Goal: Complete application form

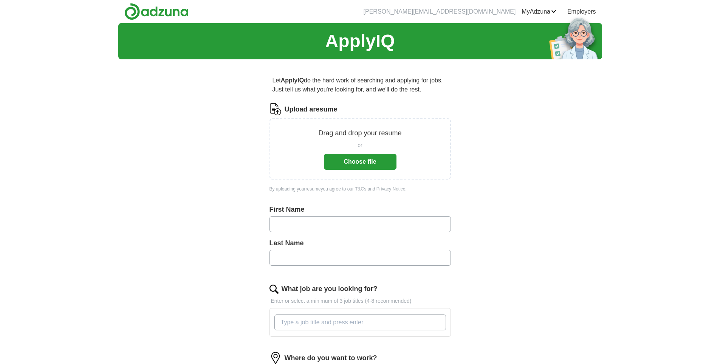
click at [341, 227] on input "text" at bounding box center [359, 224] width 181 height 16
type input "*"
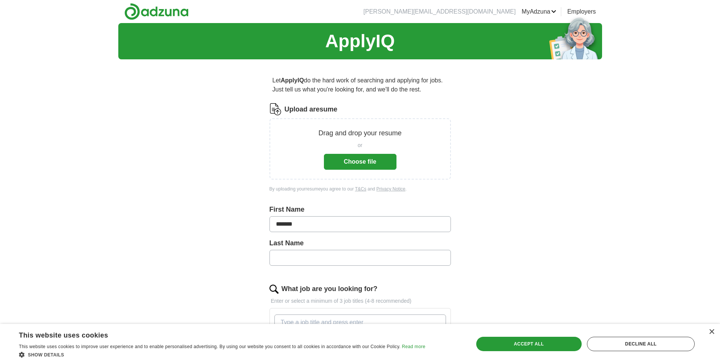
type input "*******"
type input "*****"
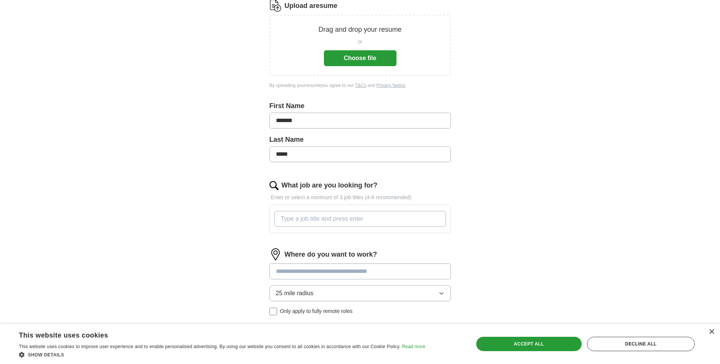
scroll to position [151, 0]
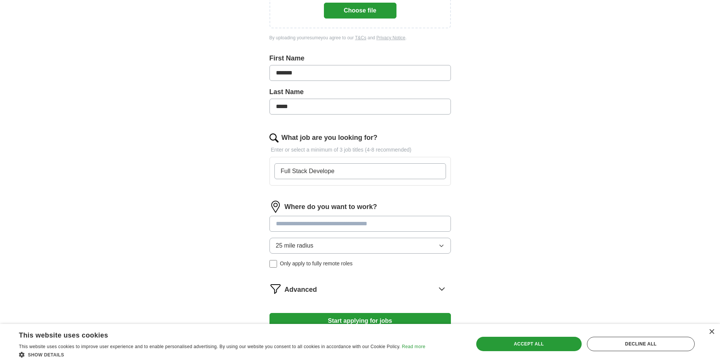
type input "Full Stack Developer"
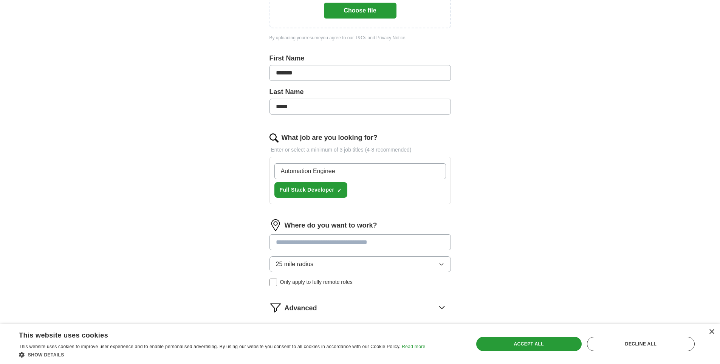
type input "Automation Engineer"
type input "Backend Developer"
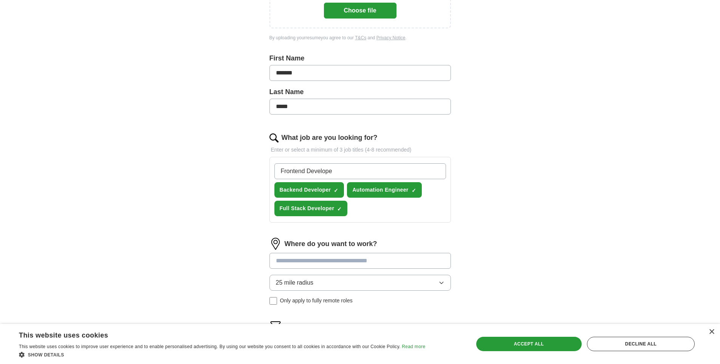
type input "Frontend Developer"
type input "Data Engineer"
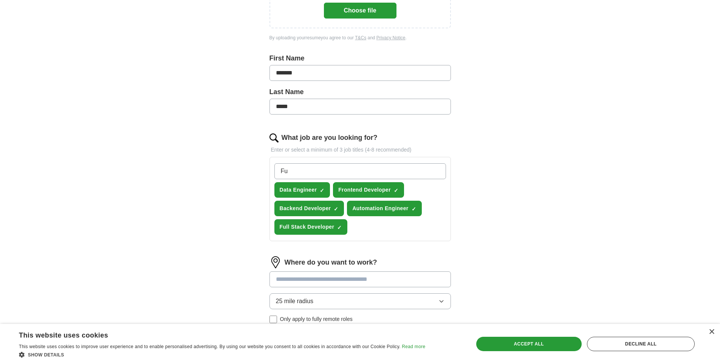
type input "F"
type input "machine learning engineer"
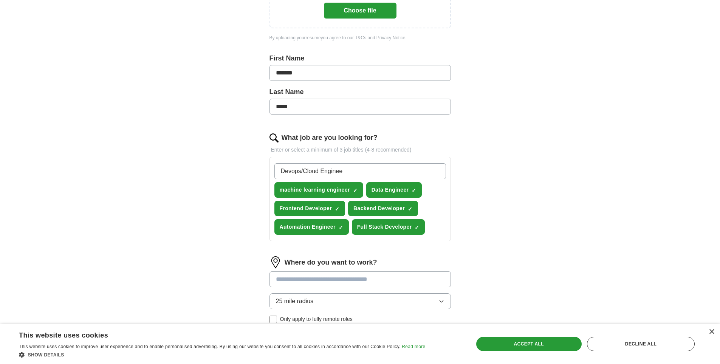
type input "Devops/Cloud Engineer"
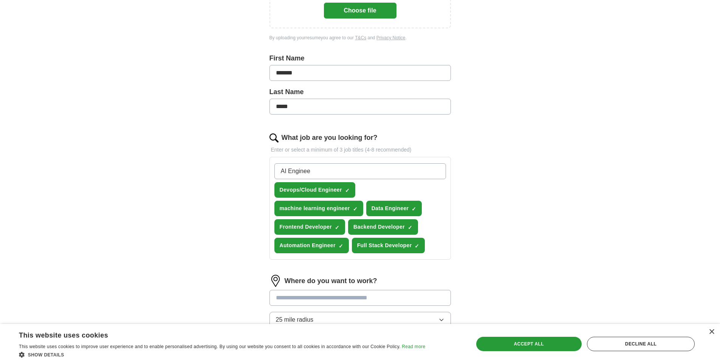
type input "AI Engineer"
type input "M"
click at [344, 176] on input "What job are you looking for?" at bounding box center [360, 171] width 172 height 16
click at [373, 167] on input "What job are you looking for?" at bounding box center [360, 171] width 172 height 16
type input "Application Developer"
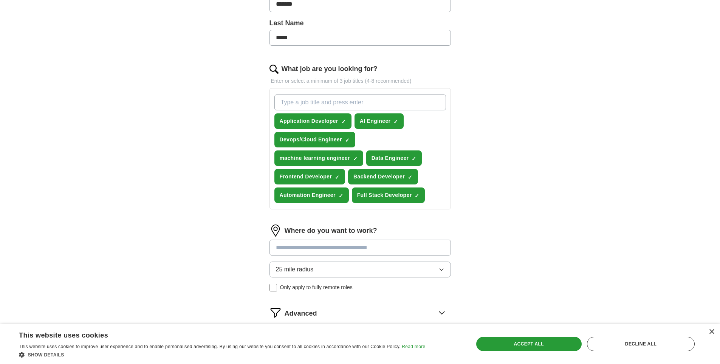
scroll to position [227, 0]
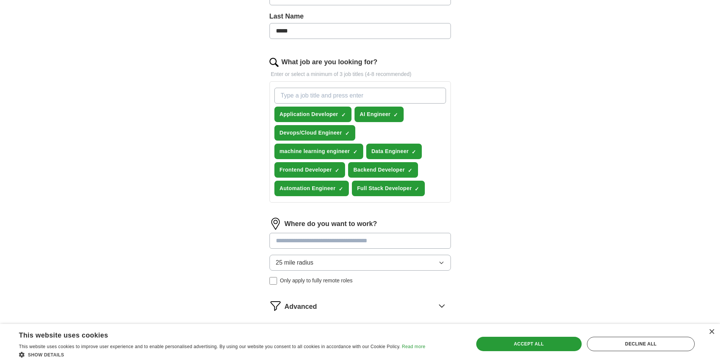
drag, startPoint x: 517, startPoint y: 339, endPoint x: 479, endPoint y: 325, distance: 40.4
click at [517, 339] on div "Accept all" at bounding box center [528, 344] width 105 height 14
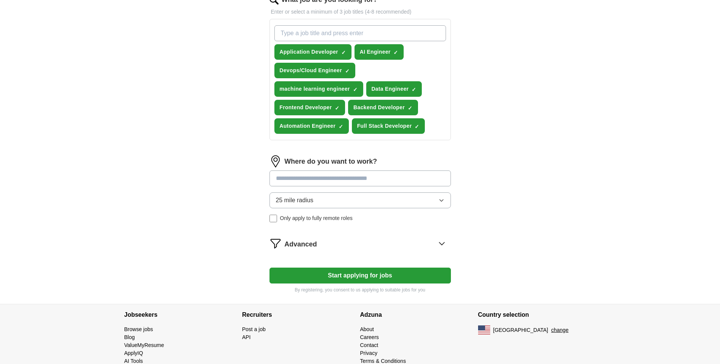
scroll to position [302, 0]
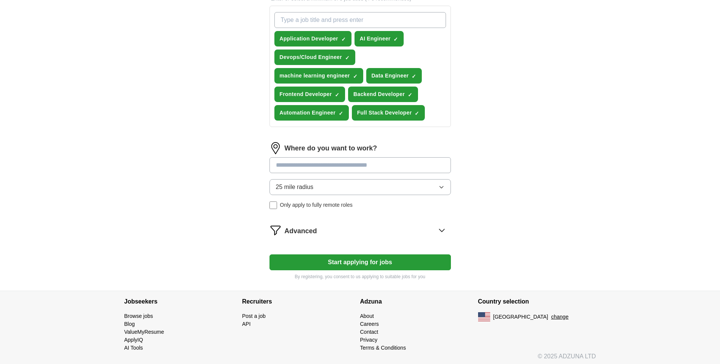
click at [375, 200] on div "25 mile radius Only apply to fully remote roles" at bounding box center [359, 194] width 181 height 30
click at [372, 165] on input at bounding box center [359, 165] width 181 height 16
type input "**********"
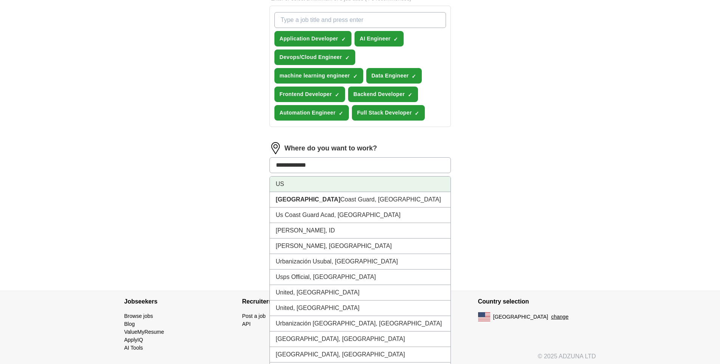
click at [355, 186] on li "US" at bounding box center [360, 183] width 181 height 15
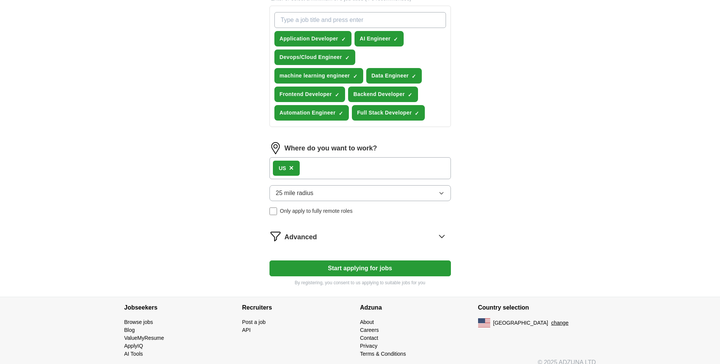
click at [295, 213] on span "Only apply to fully remote roles" at bounding box center [316, 211] width 73 height 8
click at [364, 269] on button "Start applying for jobs" at bounding box center [359, 268] width 181 height 16
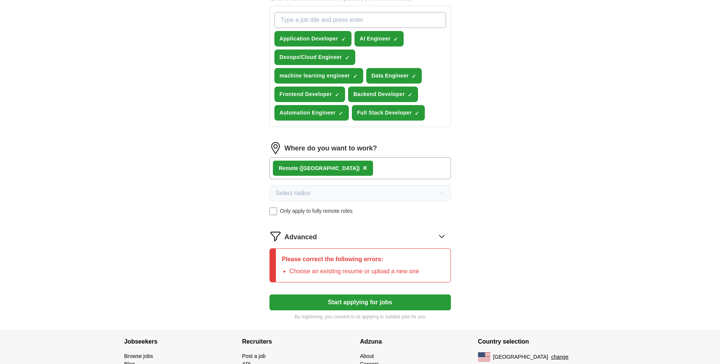
click at [423, 232] on div "Advanced" at bounding box center [367, 236] width 166 height 12
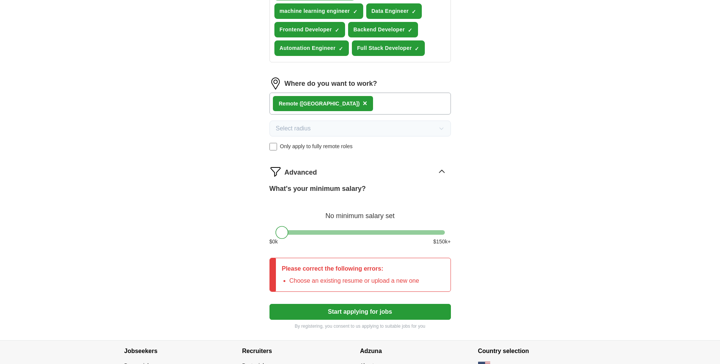
scroll to position [387, 0]
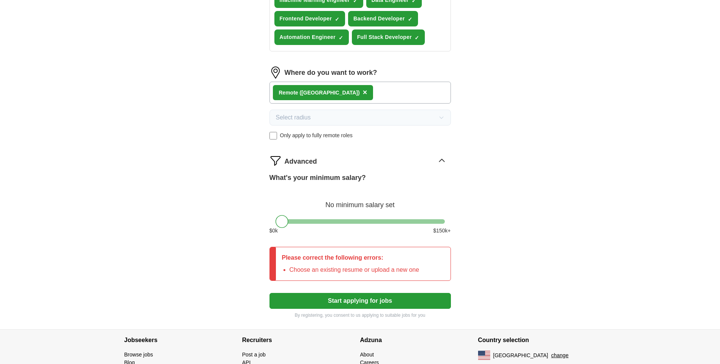
click at [380, 298] on button "Start applying for jobs" at bounding box center [359, 301] width 181 height 16
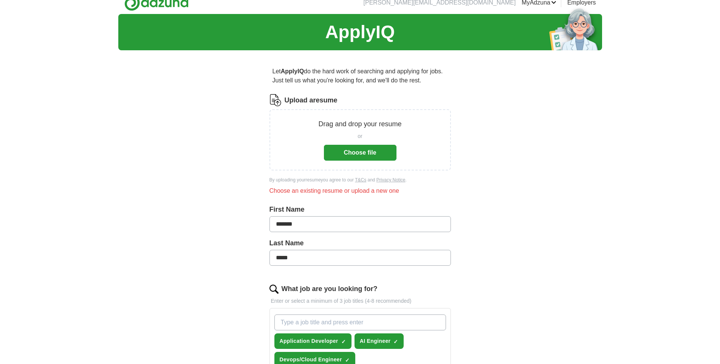
scroll to position [0, 0]
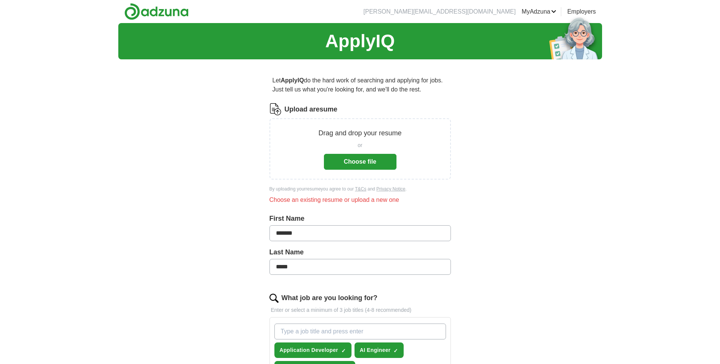
click at [366, 159] on button "Choose file" at bounding box center [360, 162] width 73 height 16
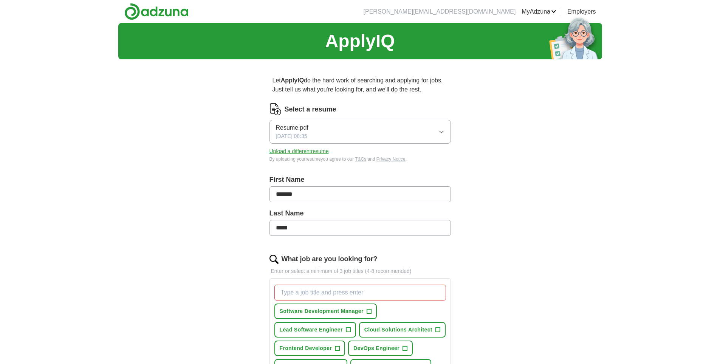
click at [383, 291] on input "What job are you looking for?" at bounding box center [360, 292] width 172 height 16
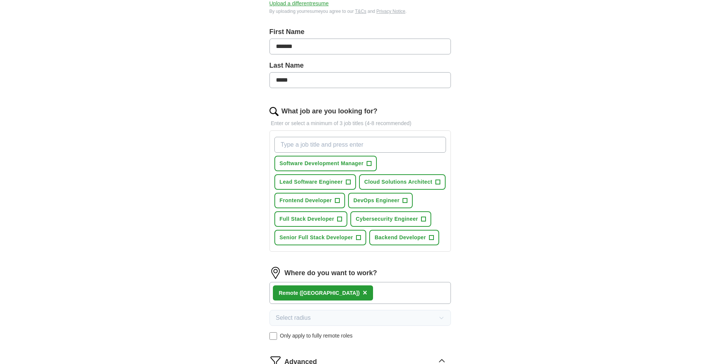
scroll to position [151, 0]
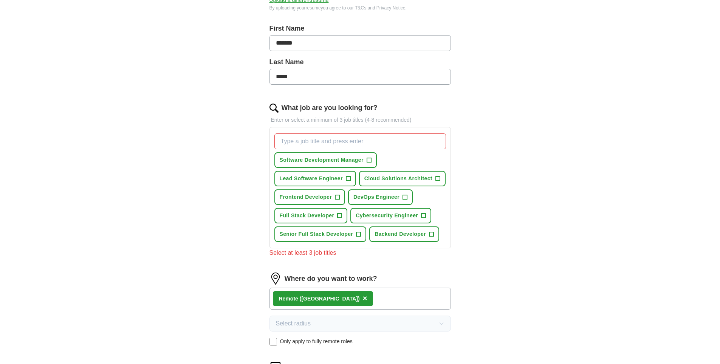
click at [517, 276] on div "ApplyIQ Let ApplyIQ do the hard work of searching and applying for jobs. Just t…" at bounding box center [360, 203] width 484 height 663
click at [371, 162] on span "+" at bounding box center [368, 160] width 5 height 6
click at [351, 178] on button "Lead Software Engineer +" at bounding box center [315, 178] width 82 height 15
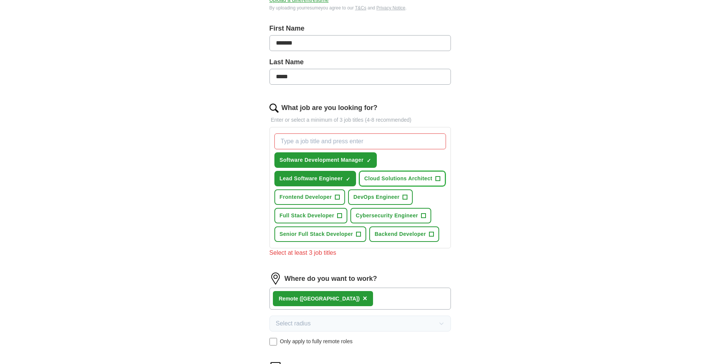
click at [439, 179] on span "+" at bounding box center [437, 179] width 5 height 6
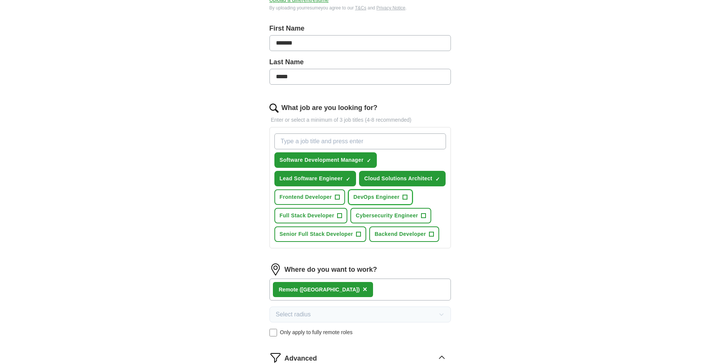
click at [404, 197] on span "+" at bounding box center [404, 197] width 5 height 6
click at [337, 201] on button "Frontend Developer +" at bounding box center [309, 196] width 71 height 15
click at [340, 213] on span "+" at bounding box center [339, 216] width 5 height 6
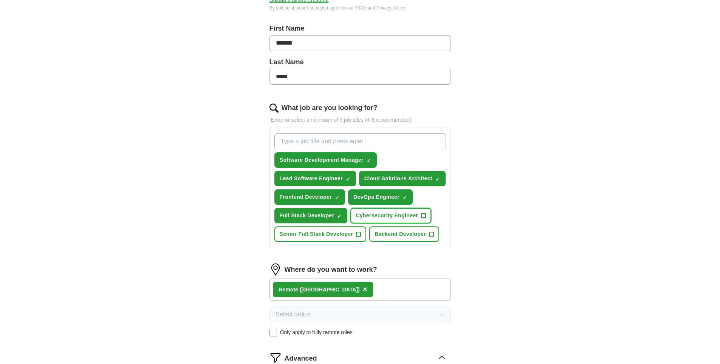
click at [422, 218] on span "+" at bounding box center [423, 216] width 5 height 6
click at [430, 236] on span "+" at bounding box center [431, 234] width 5 height 6
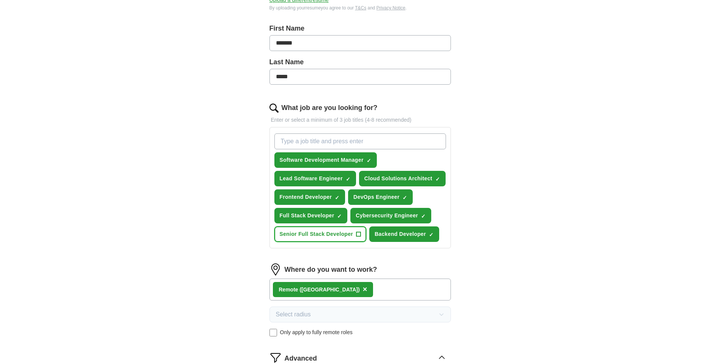
click at [360, 239] on button "Senior Full Stack Developer +" at bounding box center [320, 233] width 92 height 15
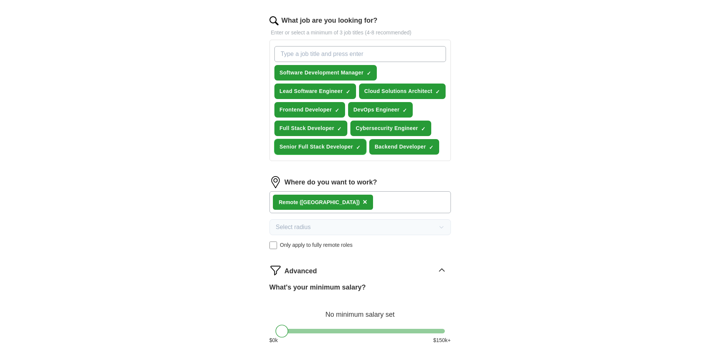
scroll to position [340, 0]
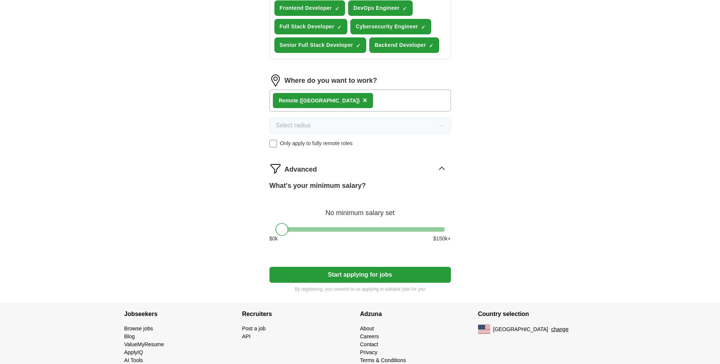
click at [420, 275] on button "Start applying for jobs" at bounding box center [359, 275] width 181 height 16
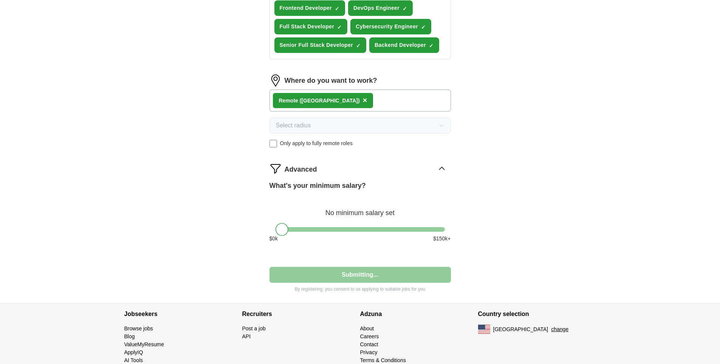
select select "**"
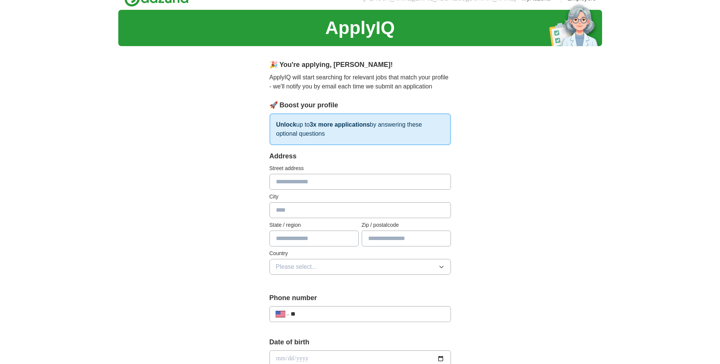
scroll to position [0, 0]
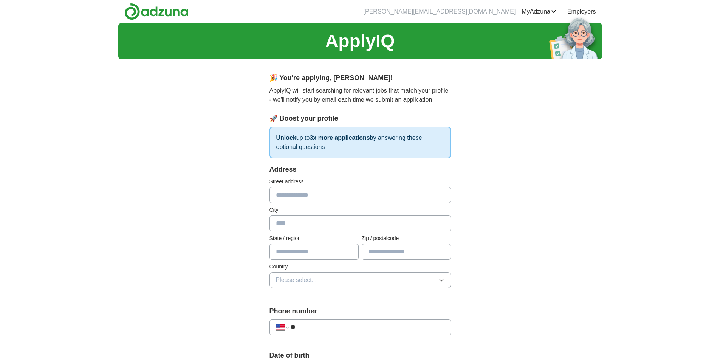
click at [343, 189] on input "text" at bounding box center [359, 195] width 181 height 16
type input "**********"
type input "*****"
type input "******"
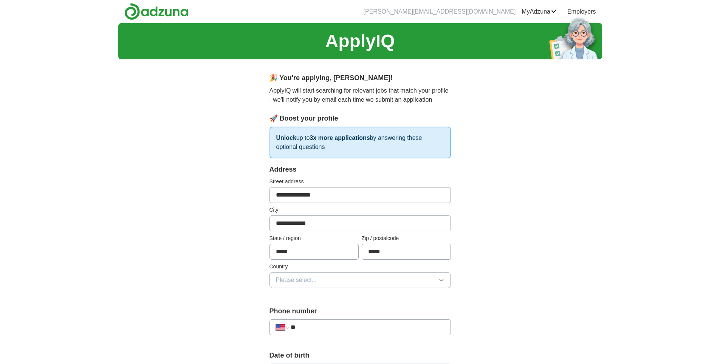
type input "*****"
click at [269, 272] on button "Please select..." at bounding box center [359, 280] width 181 height 16
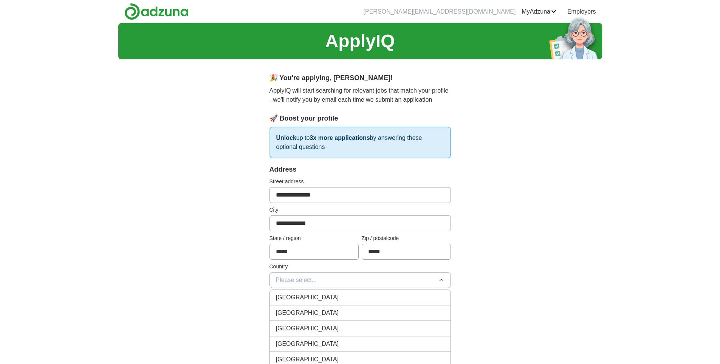
click at [291, 313] on span "[GEOGRAPHIC_DATA]" at bounding box center [307, 312] width 63 height 9
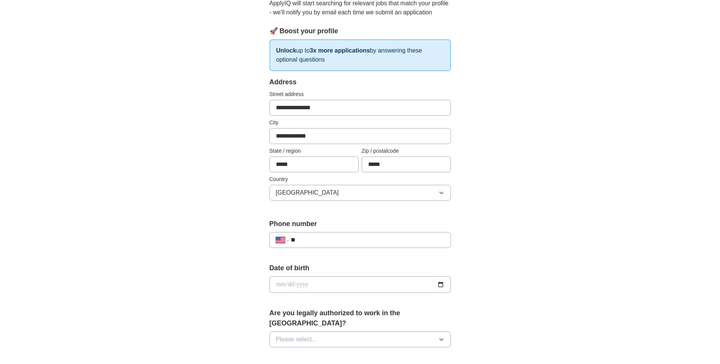
scroll to position [113, 0]
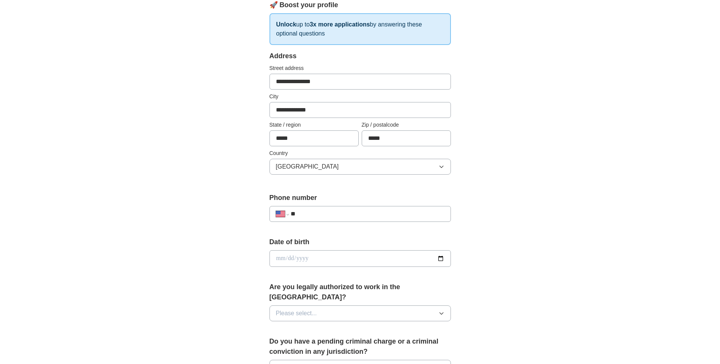
click at [360, 215] on input "**" at bounding box center [366, 213] width 153 height 9
click at [334, 196] on label "Phone number" at bounding box center [359, 198] width 181 height 10
click at [334, 206] on div "**********" at bounding box center [359, 214] width 181 height 16
click at [336, 220] on div "**********" at bounding box center [359, 214] width 181 height 16
click at [328, 213] on input "**" at bounding box center [366, 213] width 153 height 9
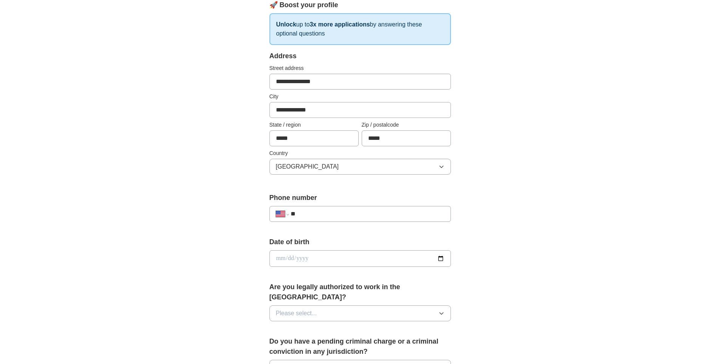
paste input "**********"
type input "**********"
click at [350, 253] on input "date" at bounding box center [359, 258] width 181 height 17
type input "**********"
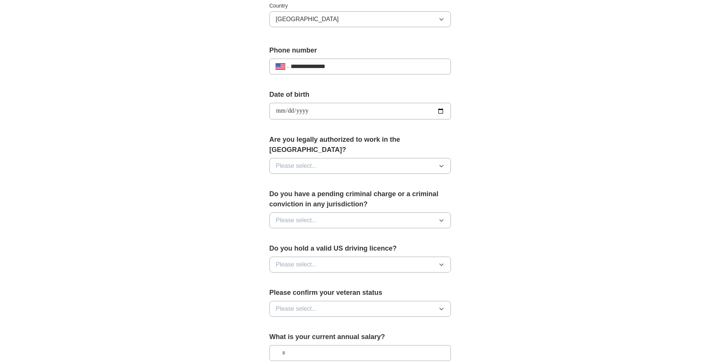
scroll to position [264, 0]
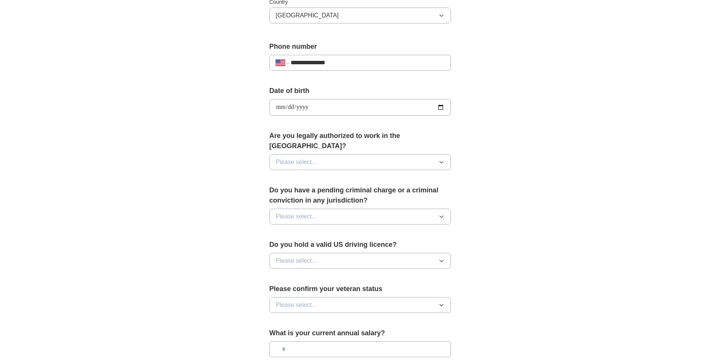
click at [426, 154] on button "Please select..." at bounding box center [359, 162] width 181 height 16
click at [366, 175] on div "Yes" at bounding box center [360, 179] width 168 height 9
click at [383, 195] on label "Do you have a pending criminal charge or a criminal conviction in any jurisdict…" at bounding box center [359, 195] width 181 height 20
click at [387, 209] on button "Please select..." at bounding box center [359, 217] width 181 height 16
click at [342, 245] on li "No" at bounding box center [360, 249] width 181 height 15
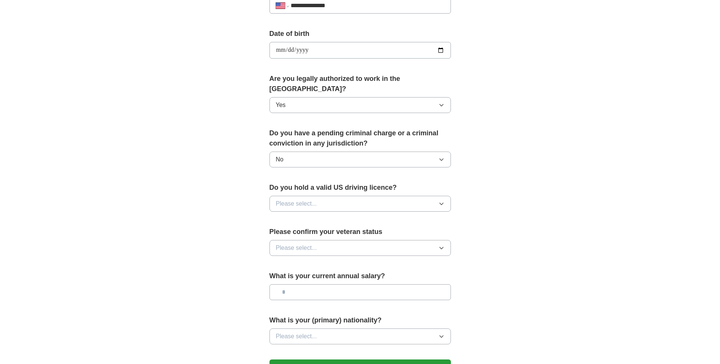
scroll to position [378, 0]
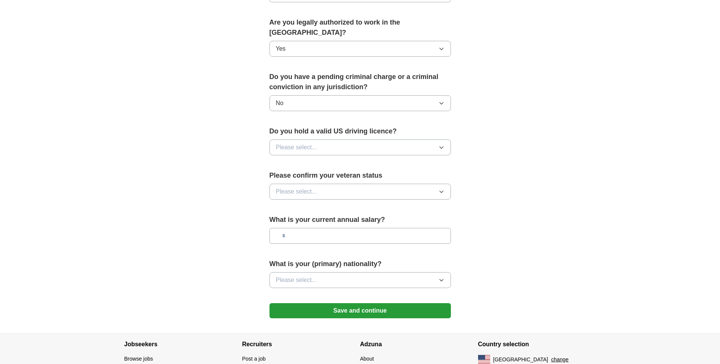
click at [406, 139] on button "Please select..." at bounding box center [359, 147] width 181 height 16
click at [373, 160] on div "Yes" at bounding box center [360, 164] width 168 height 9
click at [375, 184] on button "Please select..." at bounding box center [359, 192] width 181 height 16
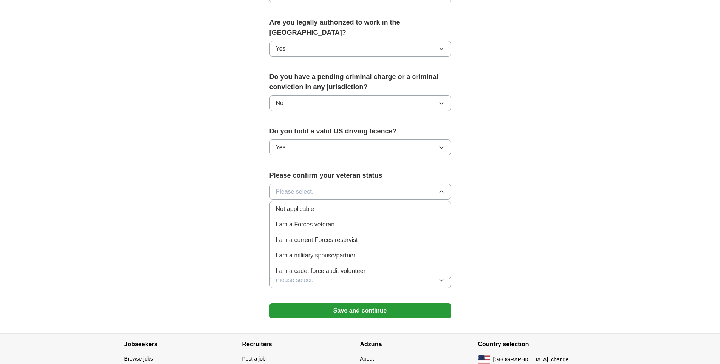
click at [360, 204] on div "Not applicable" at bounding box center [360, 208] width 168 height 9
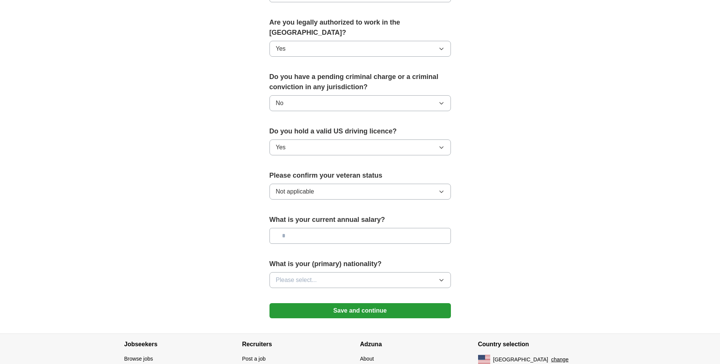
click at [391, 184] on button "Not applicable" at bounding box center [359, 192] width 181 height 16
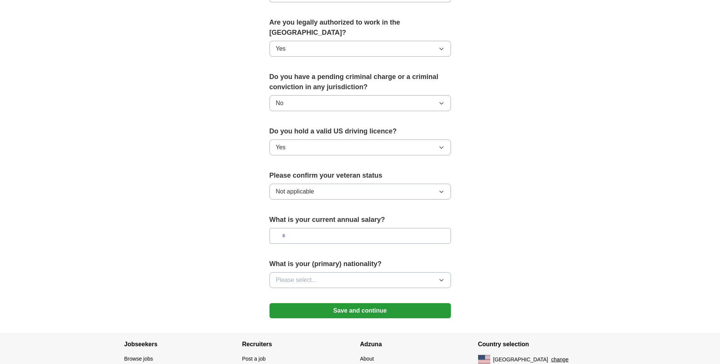
click at [402, 232] on input "text" at bounding box center [359, 236] width 181 height 16
type input "**"
type input "********"
click at [334, 262] on div "What is your (primary) nationality? Please select..." at bounding box center [359, 276] width 181 height 35
click at [337, 272] on button "Please select..." at bounding box center [359, 280] width 181 height 16
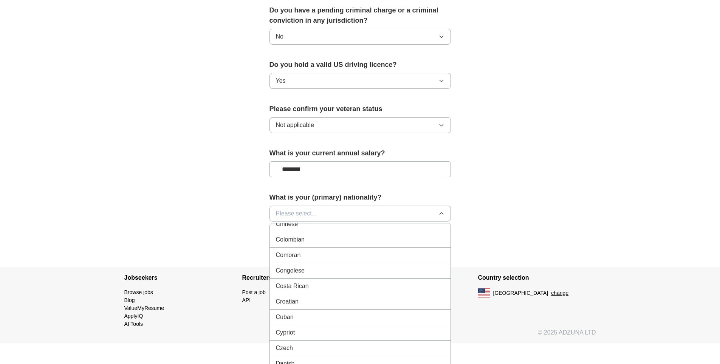
scroll to position [0, 0]
click at [411, 226] on div "American" at bounding box center [360, 230] width 168 height 9
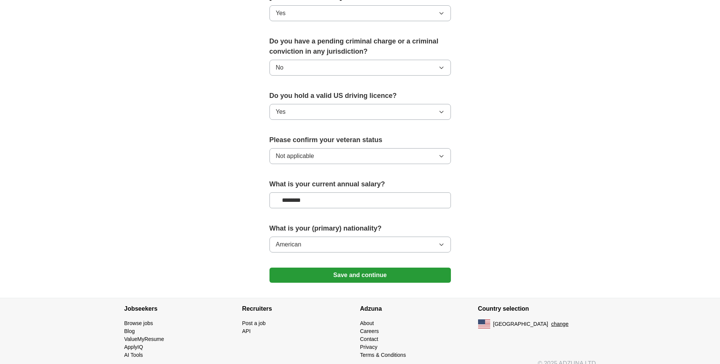
click at [391, 267] on button "Save and continue" at bounding box center [359, 274] width 181 height 15
